Goal: Navigation & Orientation: Find specific page/section

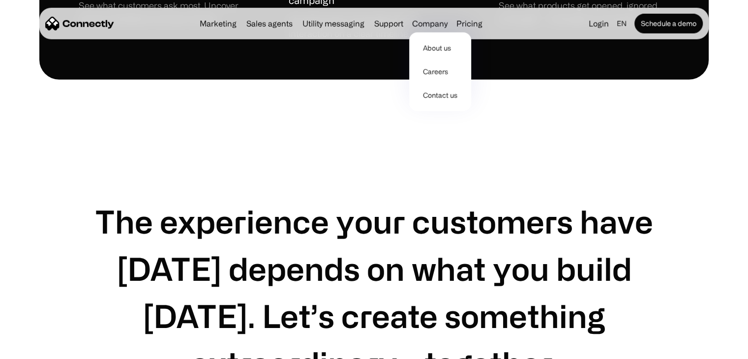
scroll to position [3041, 0]
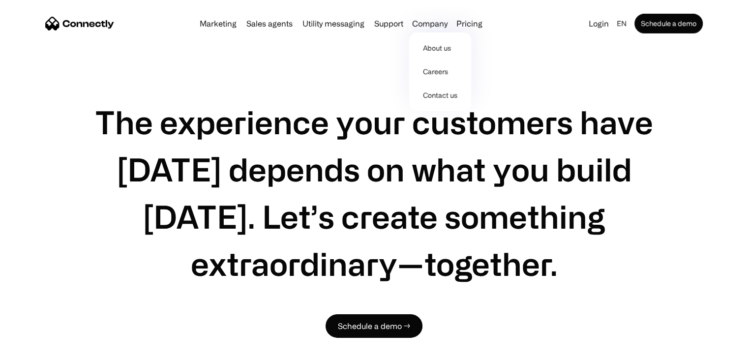
click at [722, 83] on div "The experience your customers have [DATE] depends on what you build [DATE]. Let…" at bounding box center [374, 213] width 748 height 426
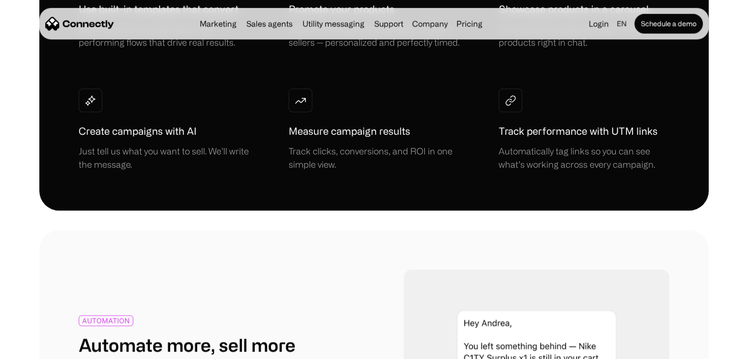
scroll to position [0, 0]
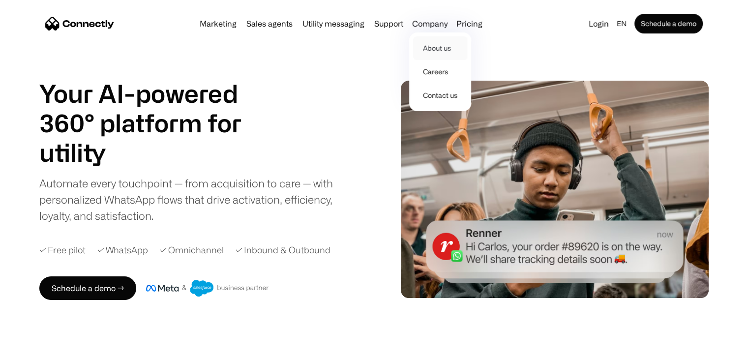
click at [435, 47] on link "About us" at bounding box center [440, 48] width 54 height 24
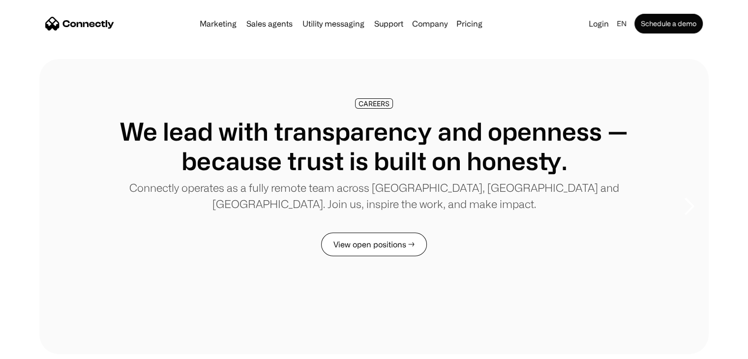
click at [381, 237] on link "View open positions →" at bounding box center [374, 245] width 106 height 24
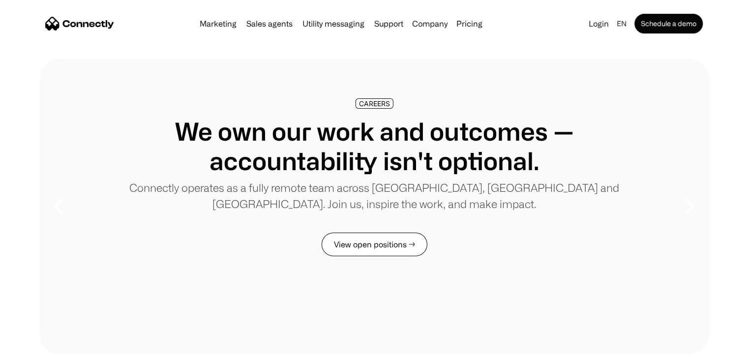
click at [385, 252] on link "View open positions →" at bounding box center [375, 245] width 106 height 24
